Goal: Task Accomplishment & Management: Manage account settings

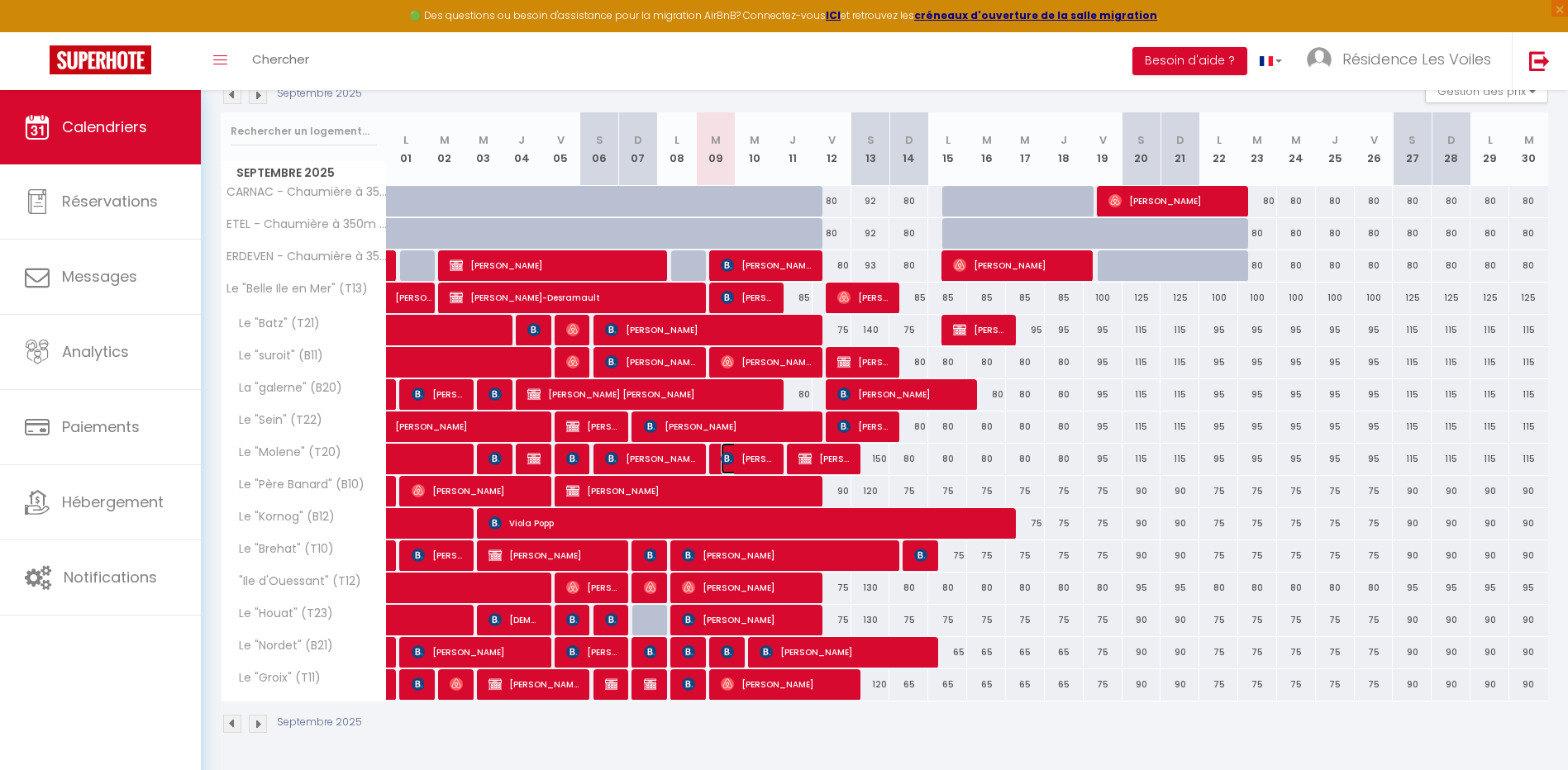
click at [757, 462] on span "[PERSON_NAME]" at bounding box center [746, 459] width 52 height 31
select select "KO"
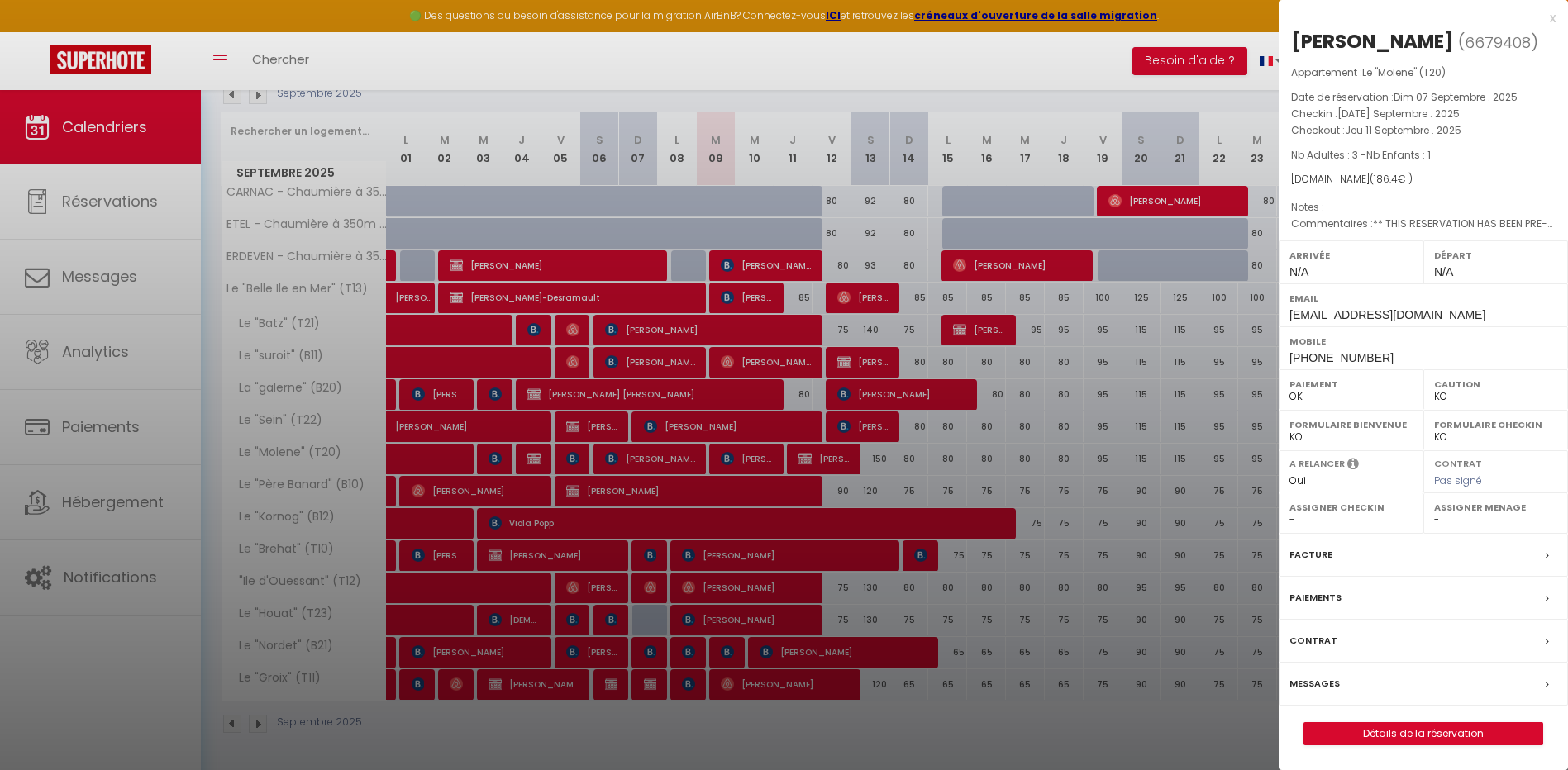
click at [1319, 693] on label "Messages" at bounding box center [1314, 684] width 51 height 17
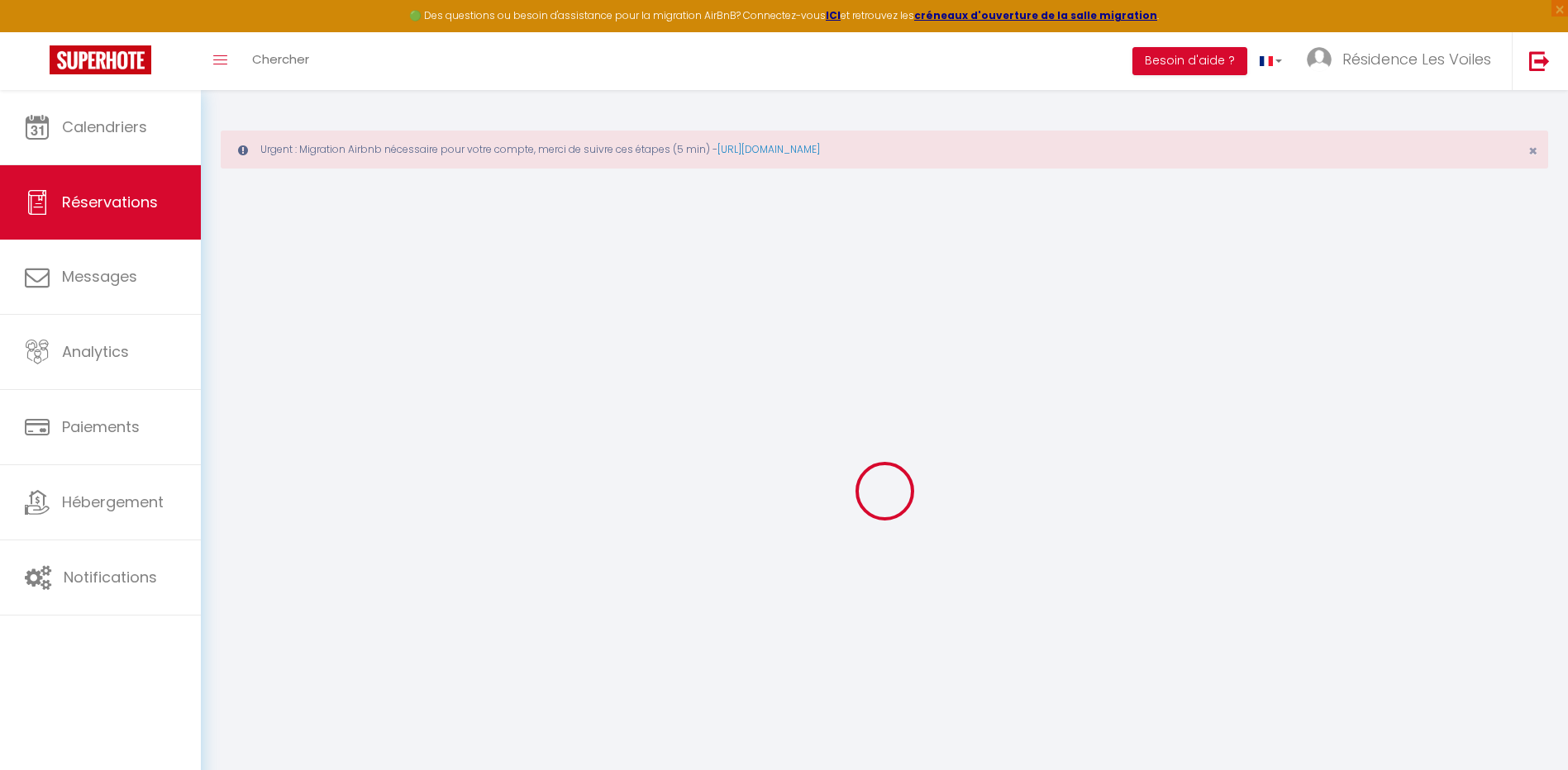
select select
checkbox input "false"
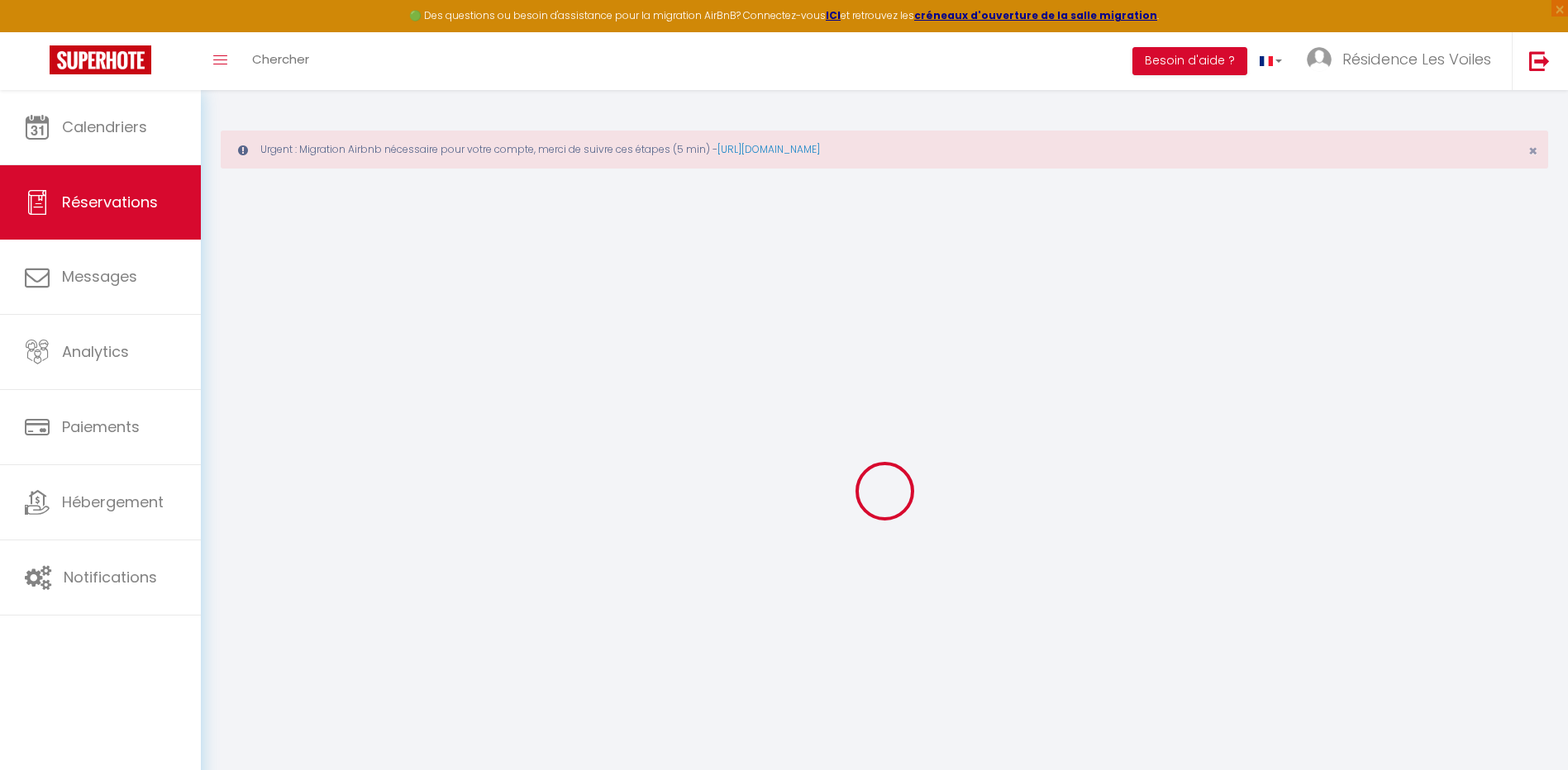
type textarea "** THIS RESERVATION HAS BEEN PRE-PAID ** BOOKING NOTE : Payment charge is EUR 2…"
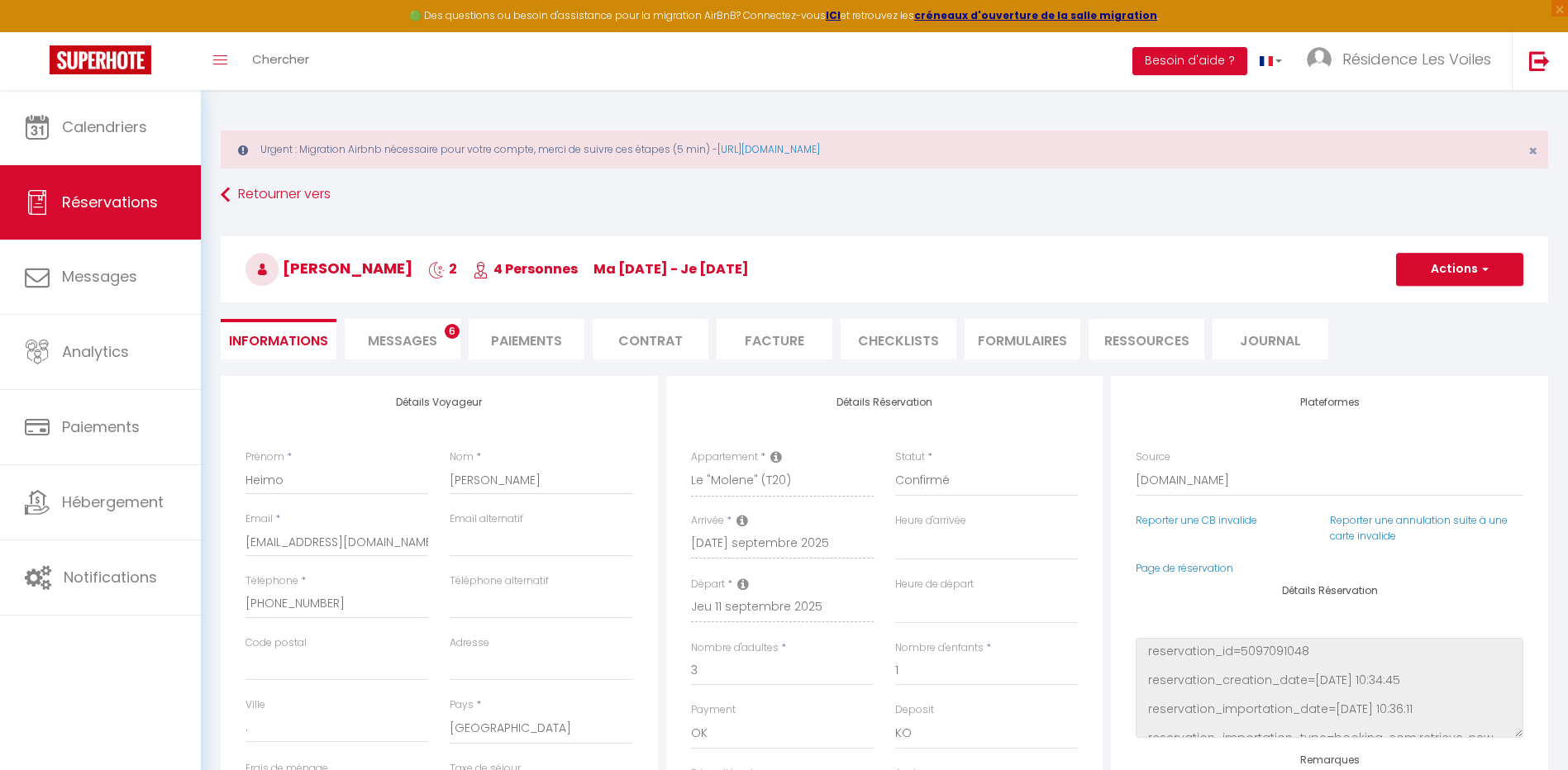
type input "6.4"
select select
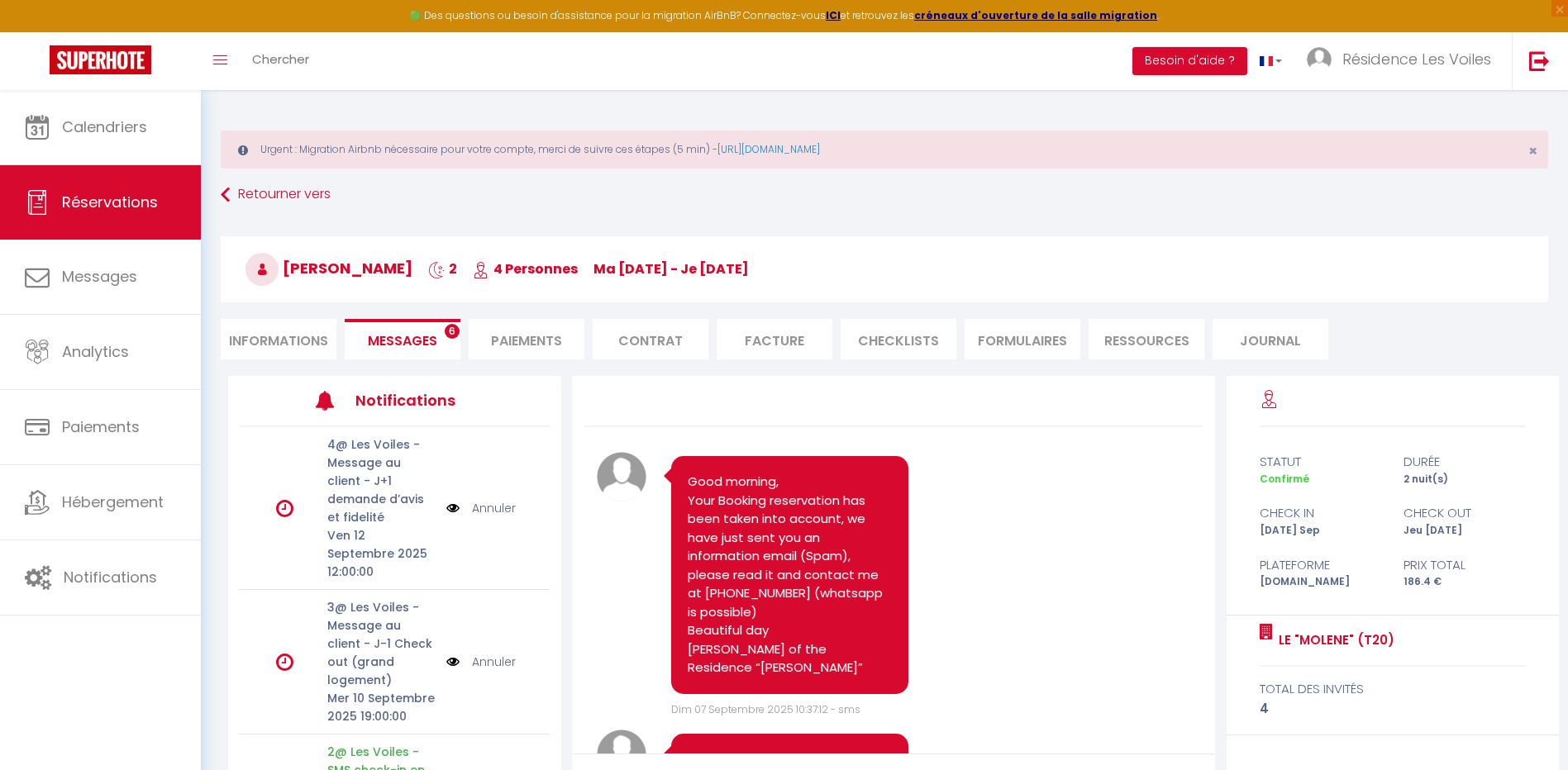
scroll to position [4002, 0]
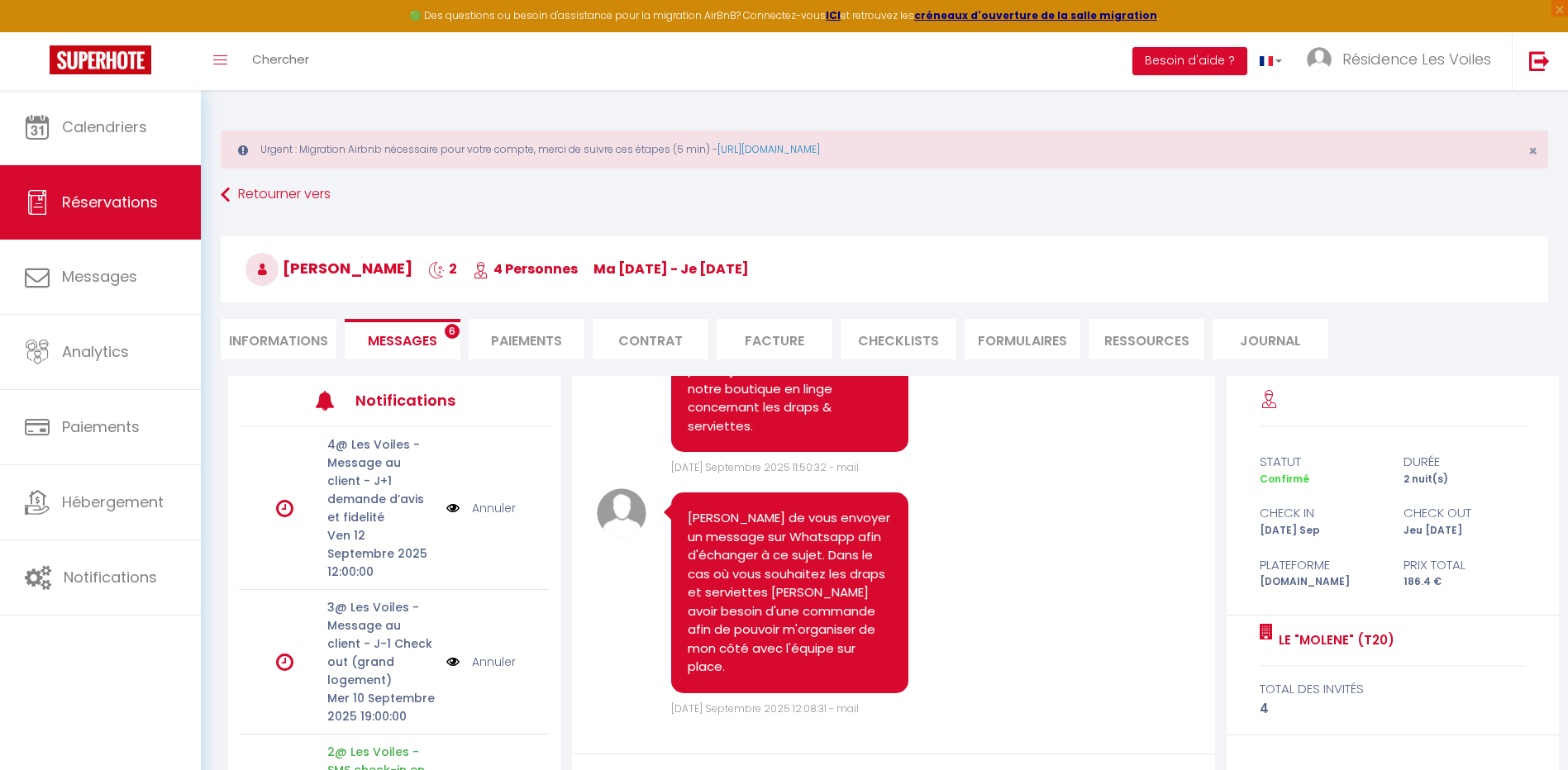
select select
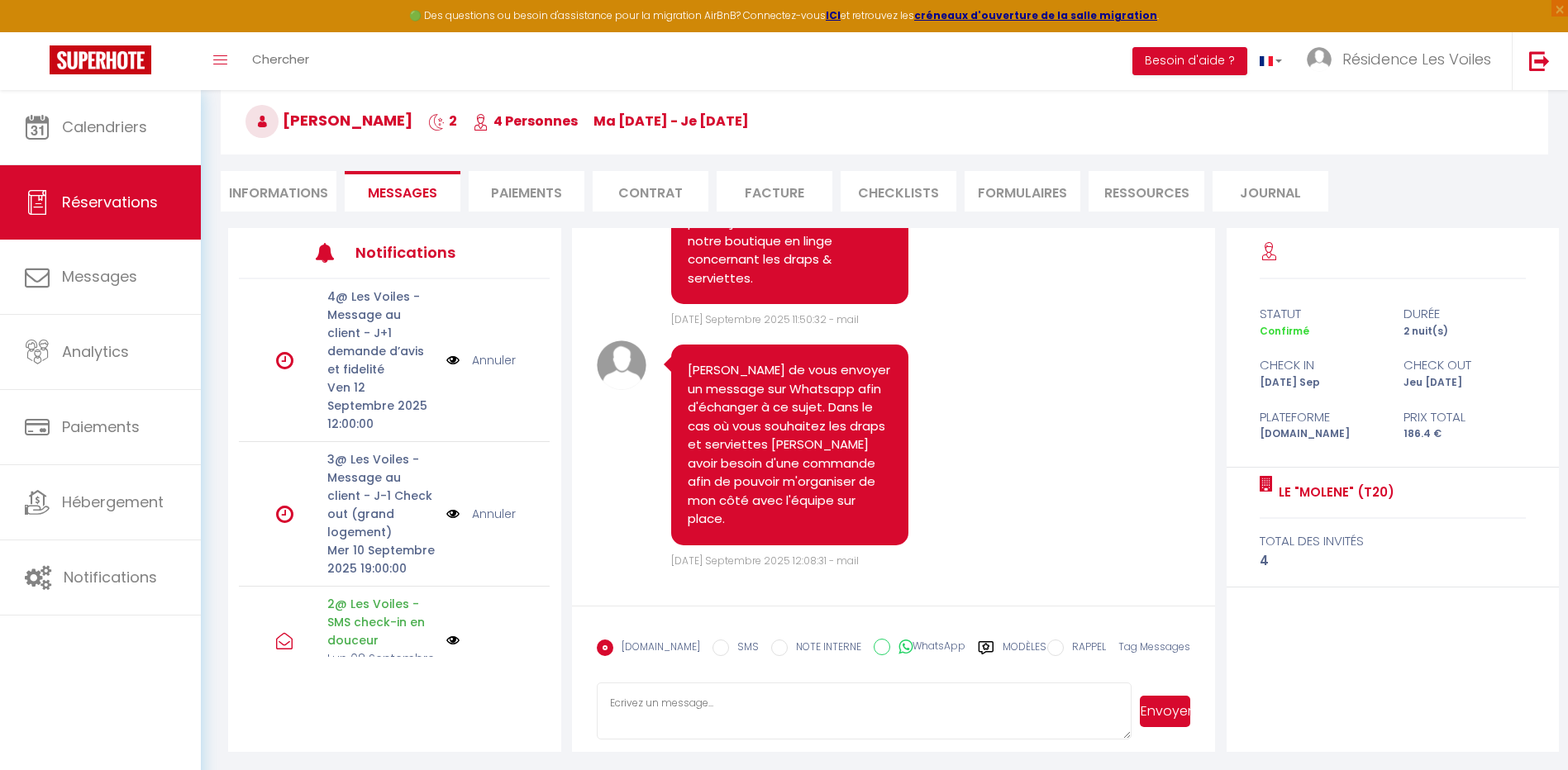
scroll to position [150, 0]
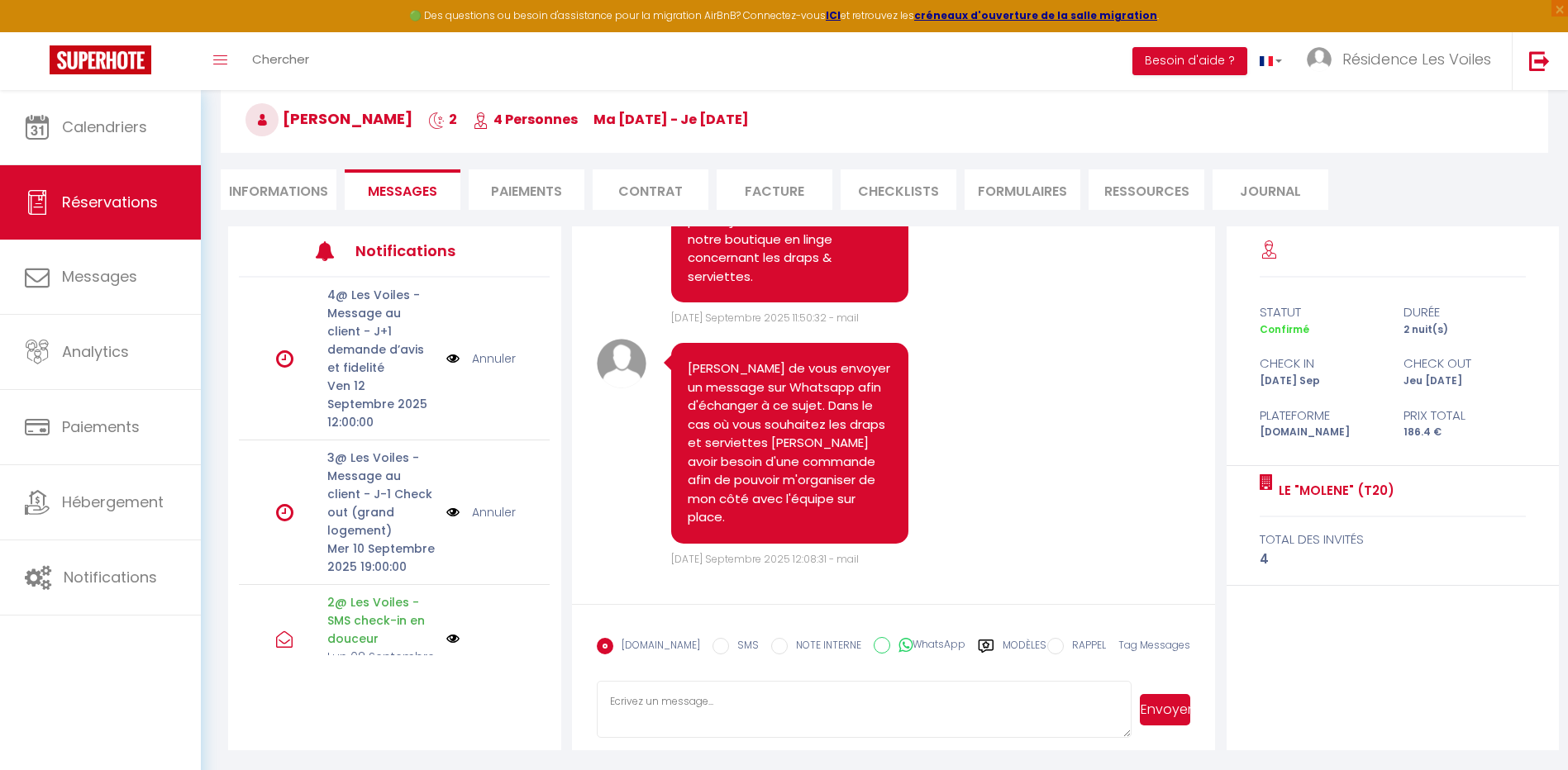
click at [308, 179] on li "Informations" at bounding box center [278, 189] width 116 height 40
select select
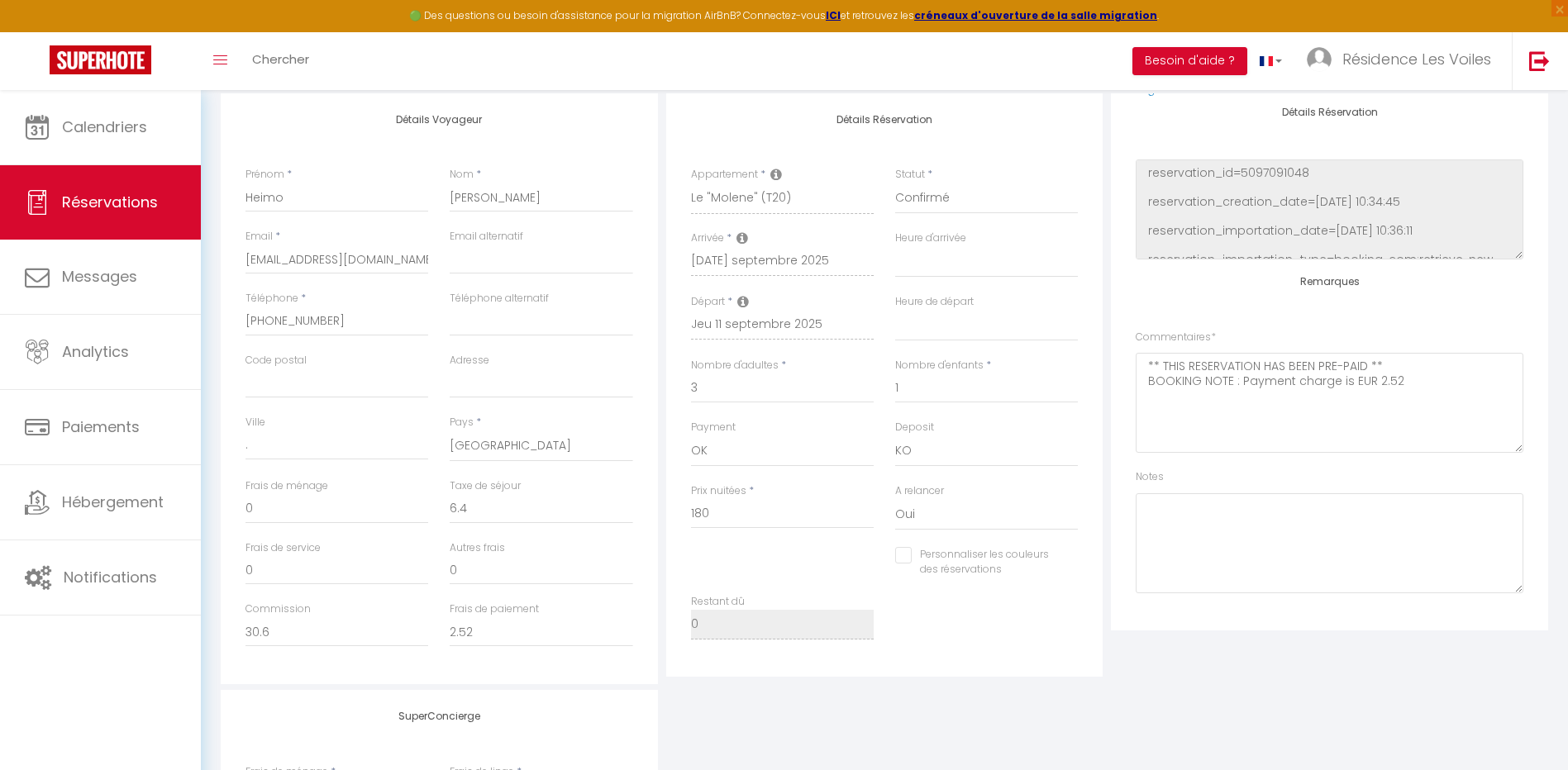
scroll to position [425, 0]
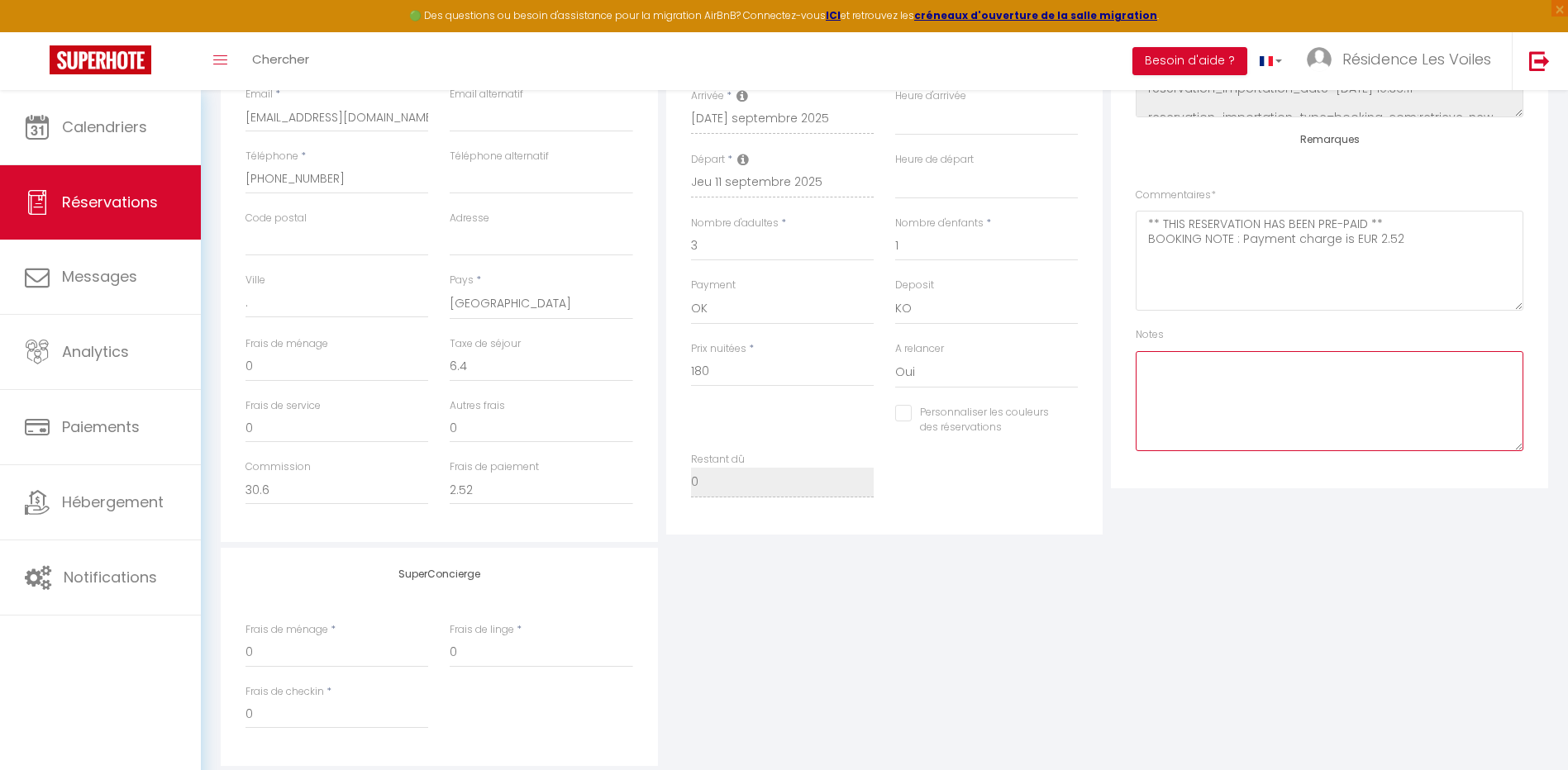
click at [1176, 413] on textarea at bounding box center [1330, 401] width 388 height 100
type textarea "N"
type textarea "Ben : ccs (lit double + 2 lits simple)"
select select
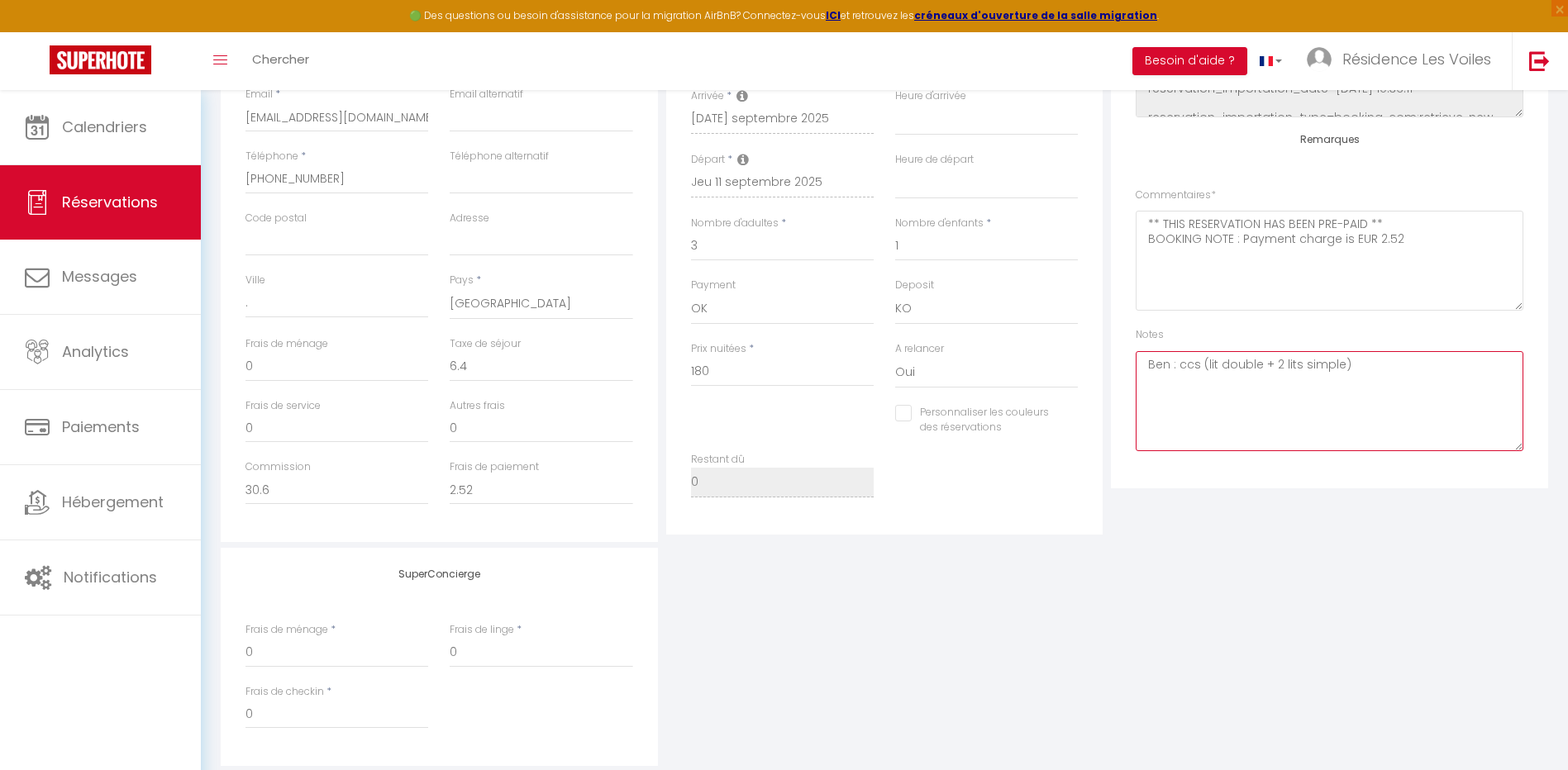
checkbox input "false"
type textarea "Ben : ccs (lit double + 2 lits simple) + MEN / 88€ - [PERSON_NAME] ok"
click at [1179, 485] on div "Plateformes Source Direct [DOMAIN_NAME] [DOMAIN_NAME] Chalet montagne Expedia G…" at bounding box center [1330, 220] width 437 height 538
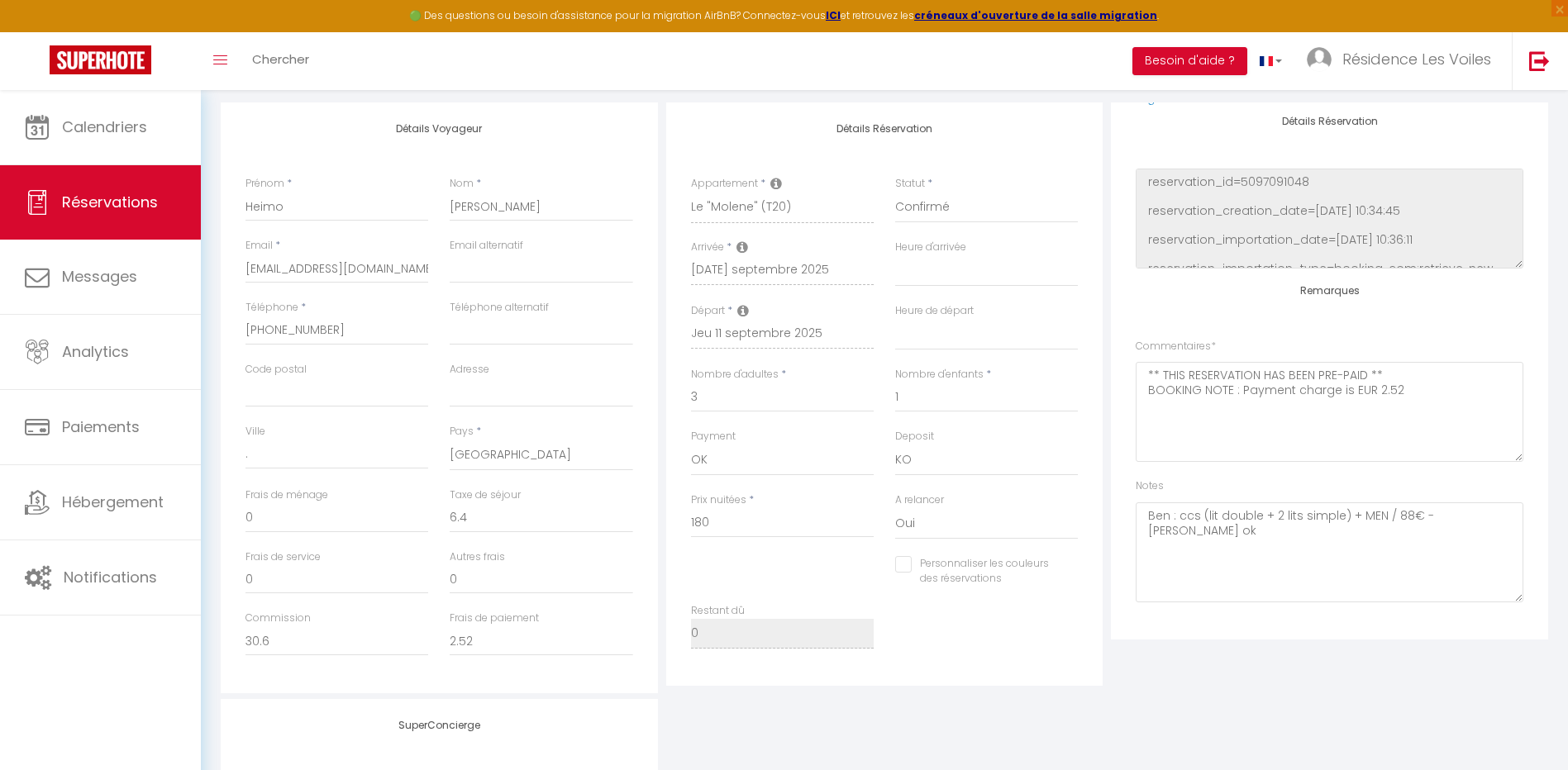
scroll to position [12, 0]
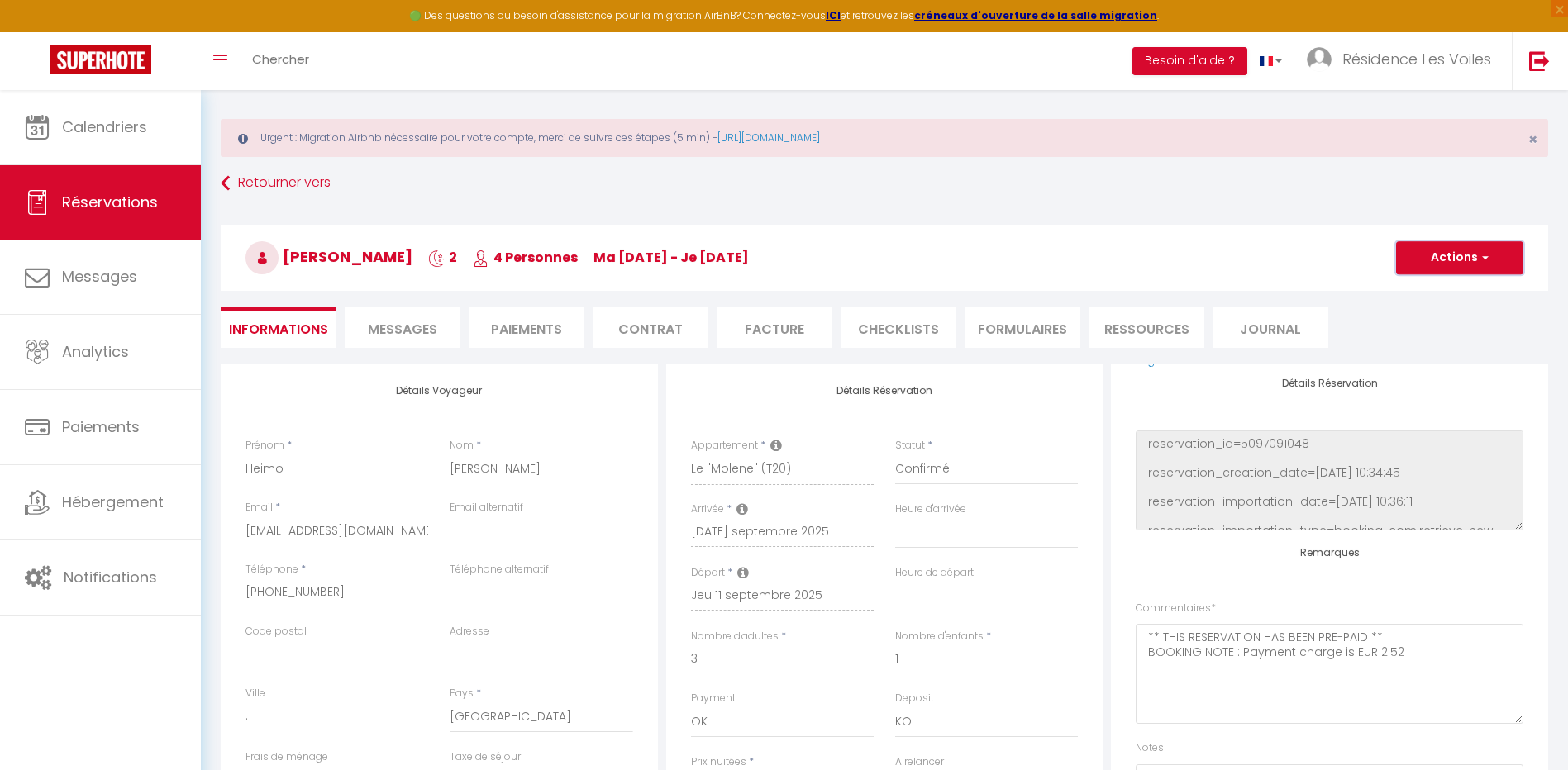
click at [1435, 243] on button "Actions" at bounding box center [1460, 258] width 128 height 33
click at [1449, 281] on ul "Enregistrer Dupliquer Supprimer" at bounding box center [1443, 315] width 132 height 74
click at [1455, 262] on button "Actions" at bounding box center [1460, 258] width 128 height 33
click at [1449, 292] on link "Enregistrer" at bounding box center [1443, 293] width 131 height 21
select select "not_cancelled"
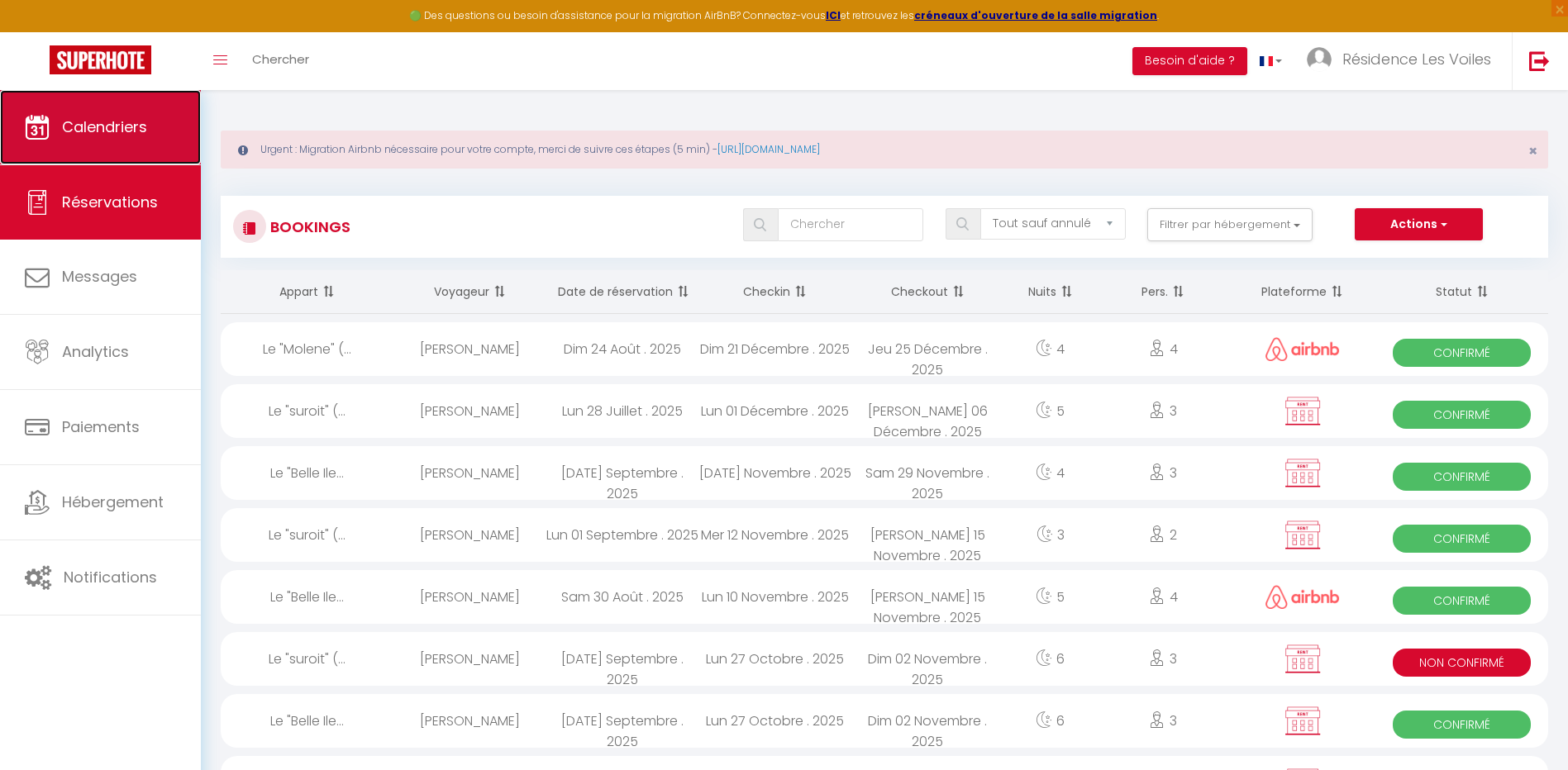
click at [181, 137] on link "Calendriers" at bounding box center [100, 127] width 201 height 74
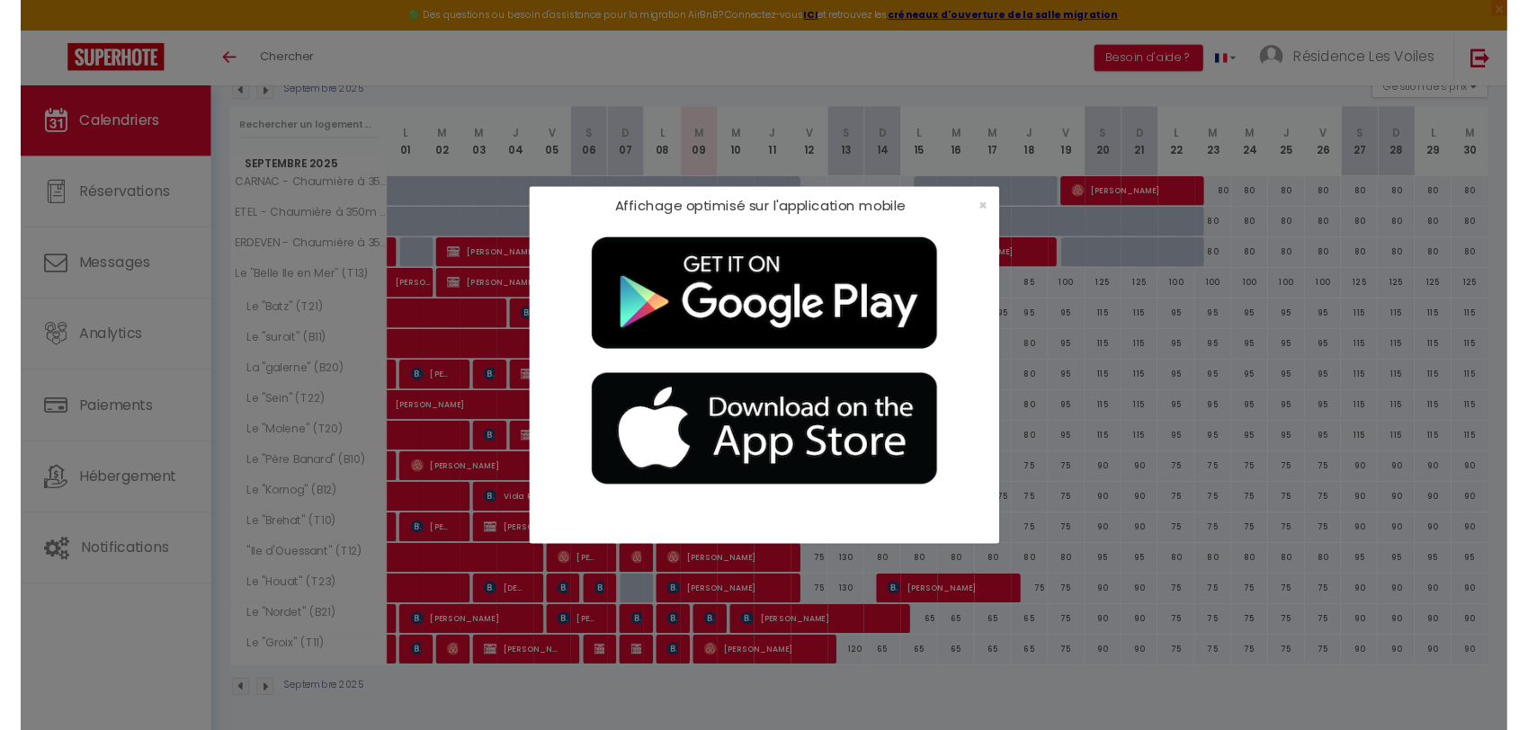
scroll to position [266, 0]
